Goal: Use online tool/utility: Utilize a website feature to perform a specific function

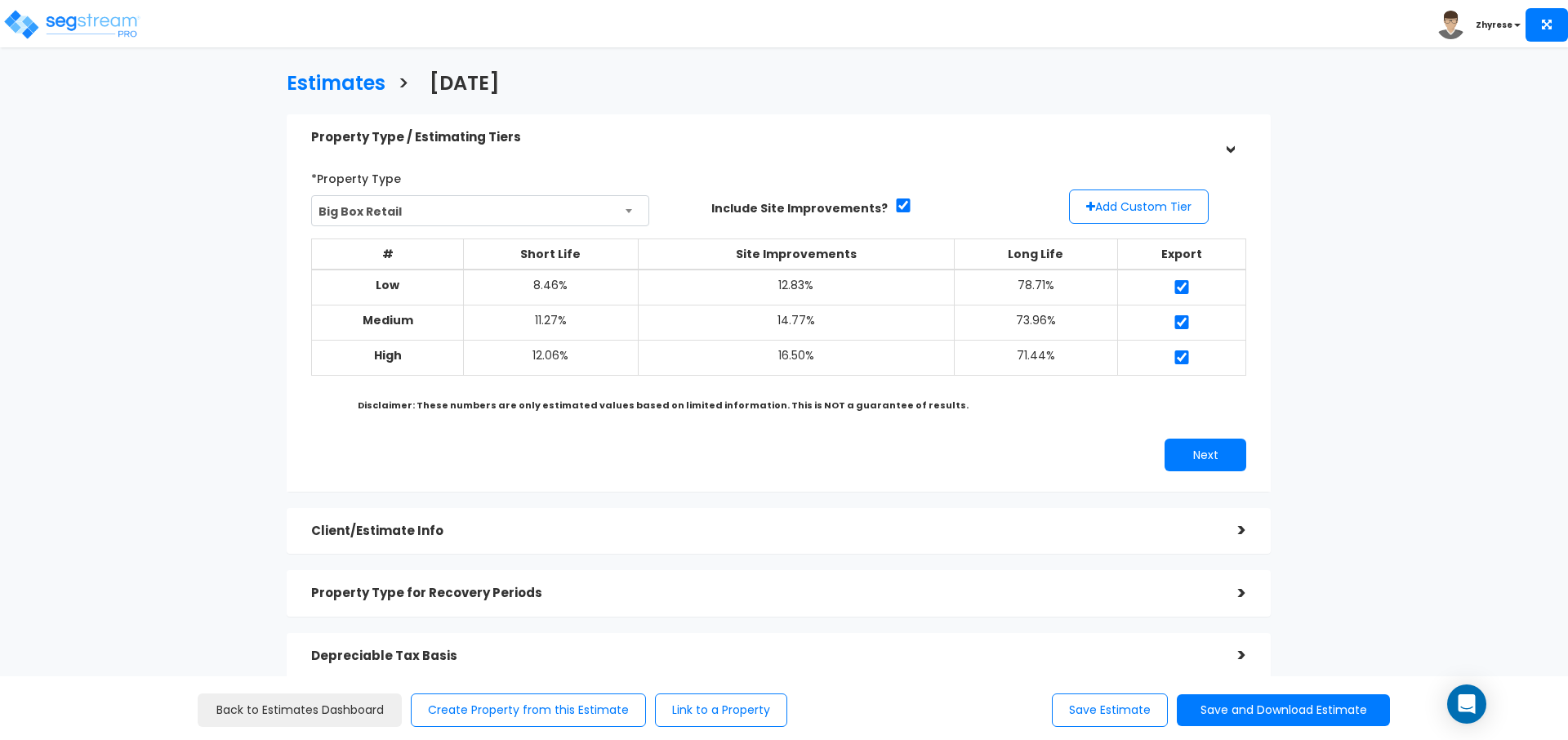
click at [796, 536] on div "Client/Estimate Info" at bounding box center [762, 530] width 902 height 30
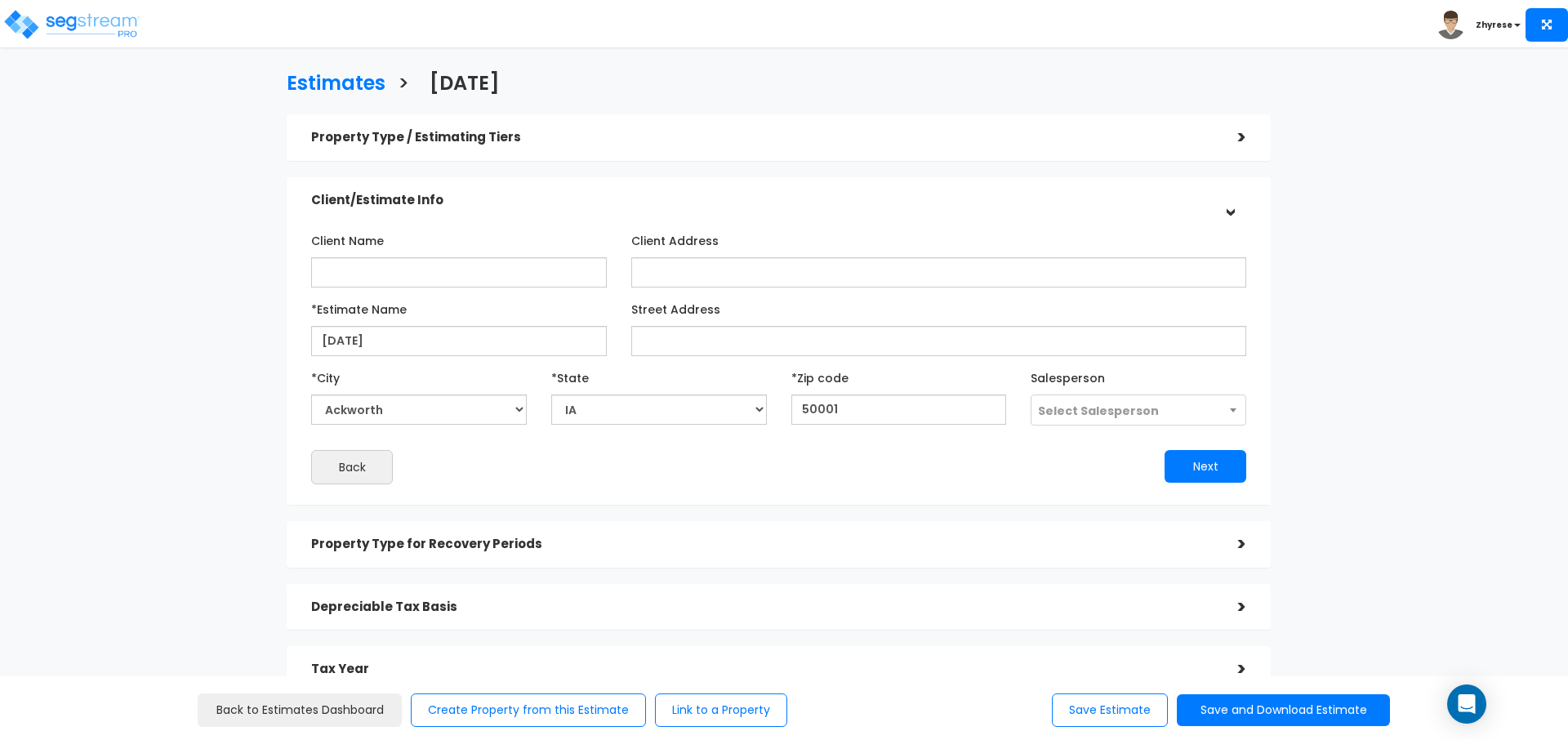
click at [794, 557] on div "Property Type for Recovery Periods" at bounding box center [762, 544] width 902 height 30
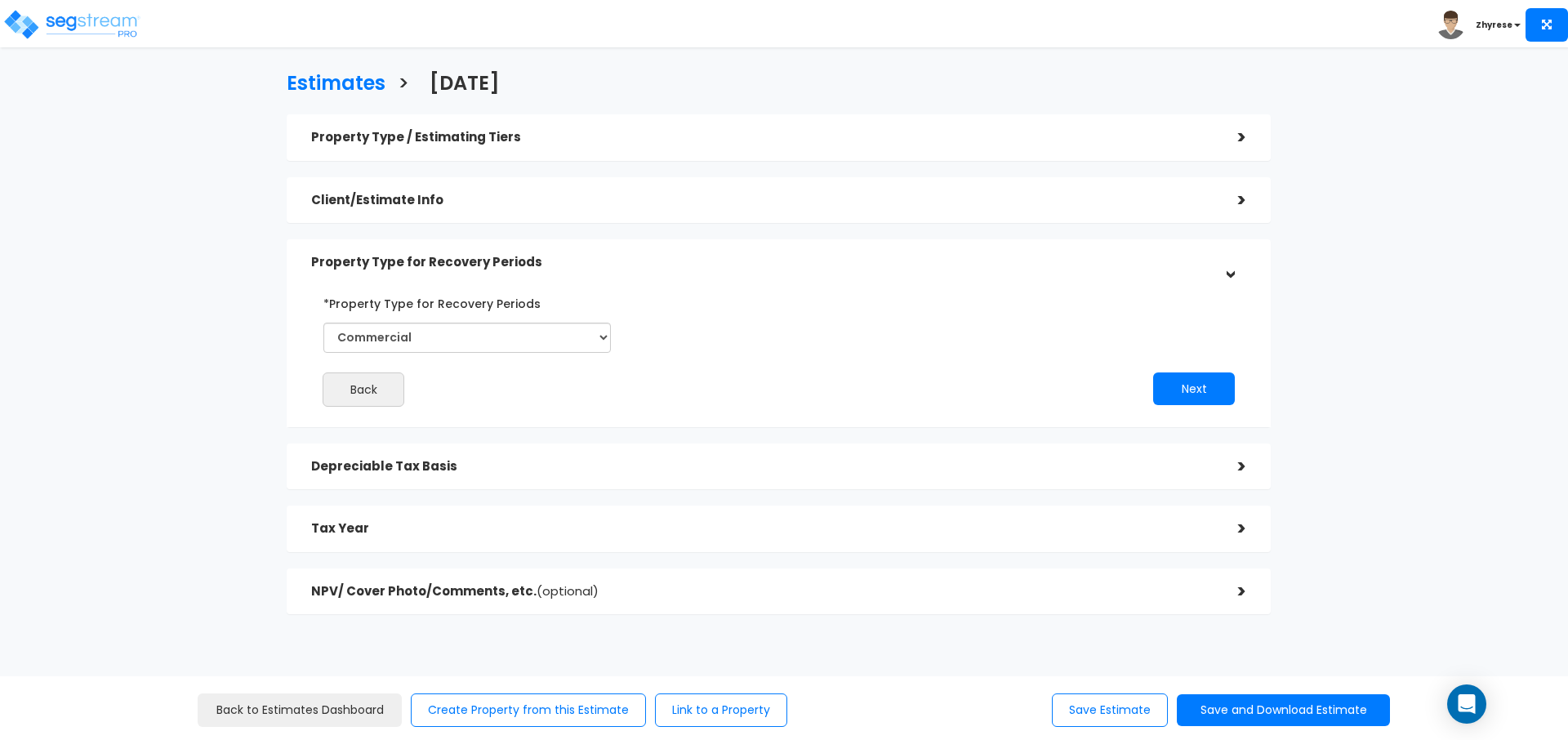
click at [827, 492] on div "Property Type / Estimating Tiers > *Property Type Big Box Retail Assisted/Senio…" at bounding box center [778, 364] width 984 height 500
click at [811, 501] on div "Property Type / Estimating Tiers > *Property Type Big Box Retail Assisted/Senio…" at bounding box center [778, 364] width 984 height 500
click at [1040, 144] on div "Property Type / Estimating Tiers" at bounding box center [762, 136] width 902 height 30
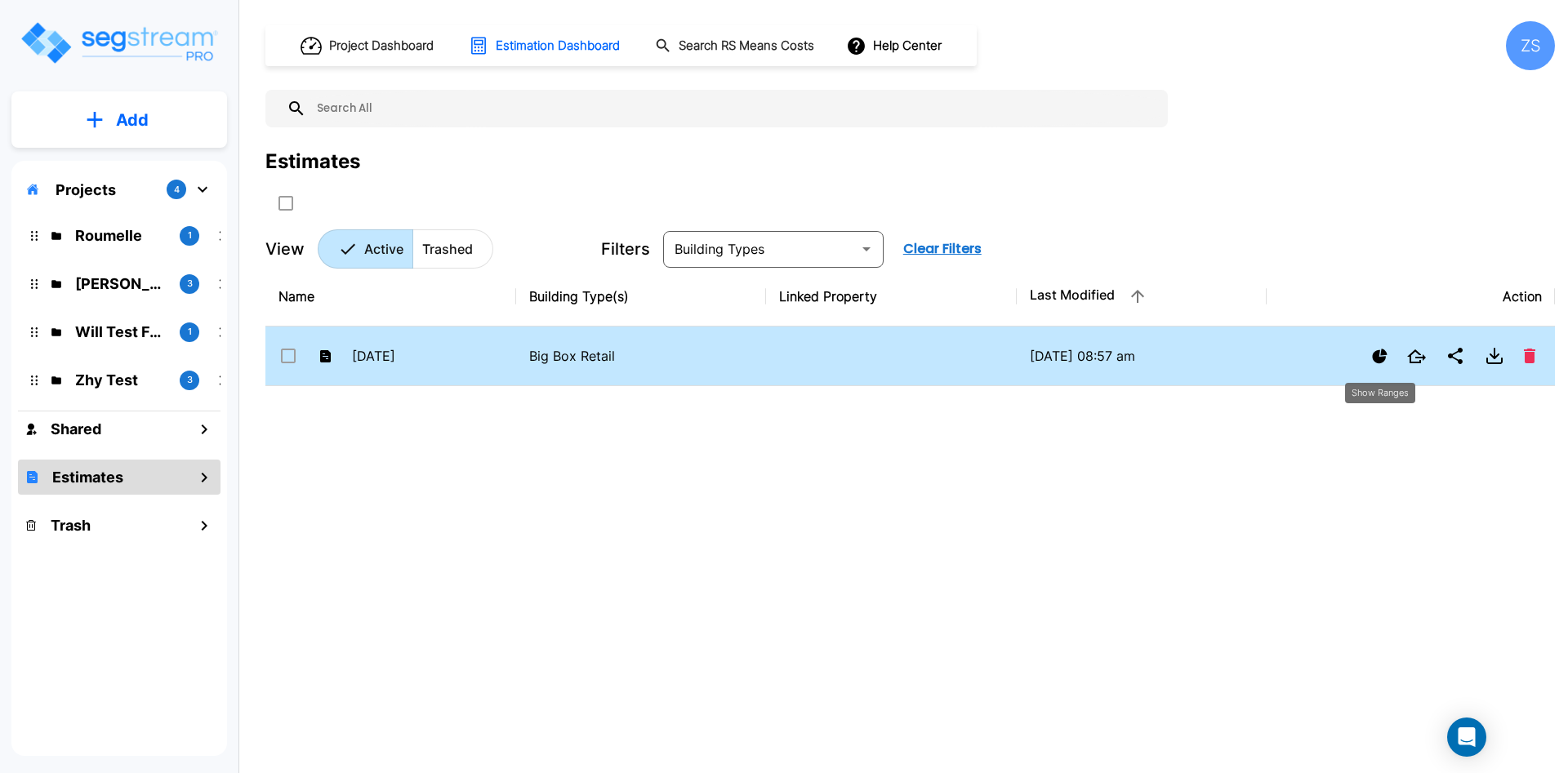
click at [1380, 342] on div at bounding box center [1410, 356] width 262 height 33
checkbox input "true"
click at [1380, 351] on icon "Show Ranges" at bounding box center [1380, 356] width 15 height 15
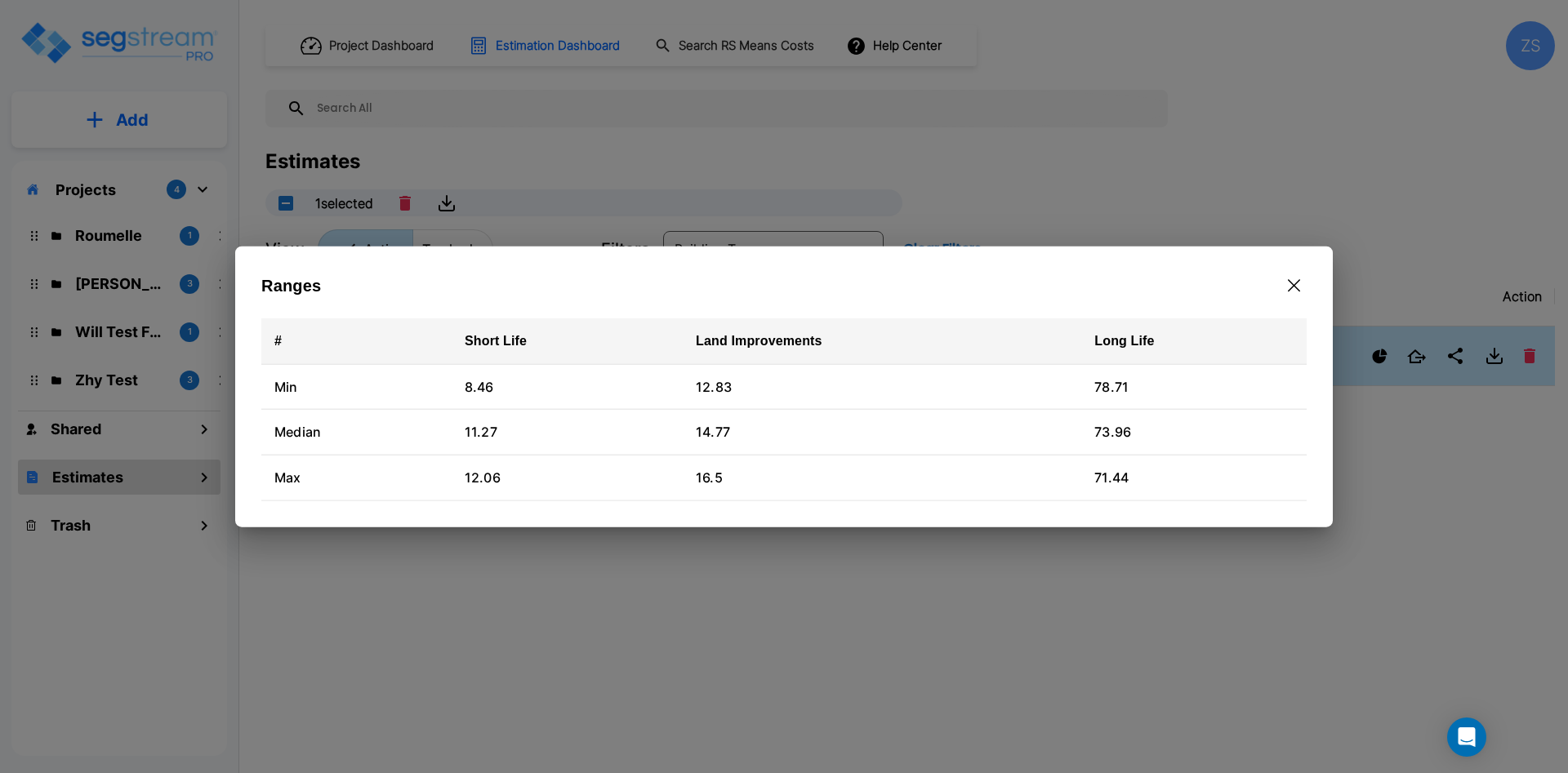
drag, startPoint x: 1291, startPoint y: 283, endPoint x: 1220, endPoint y: 47, distance: 246.4
click at [1291, 282] on icon "button" at bounding box center [1293, 285] width 12 height 12
